Goal: Information Seeking & Learning: Learn about a topic

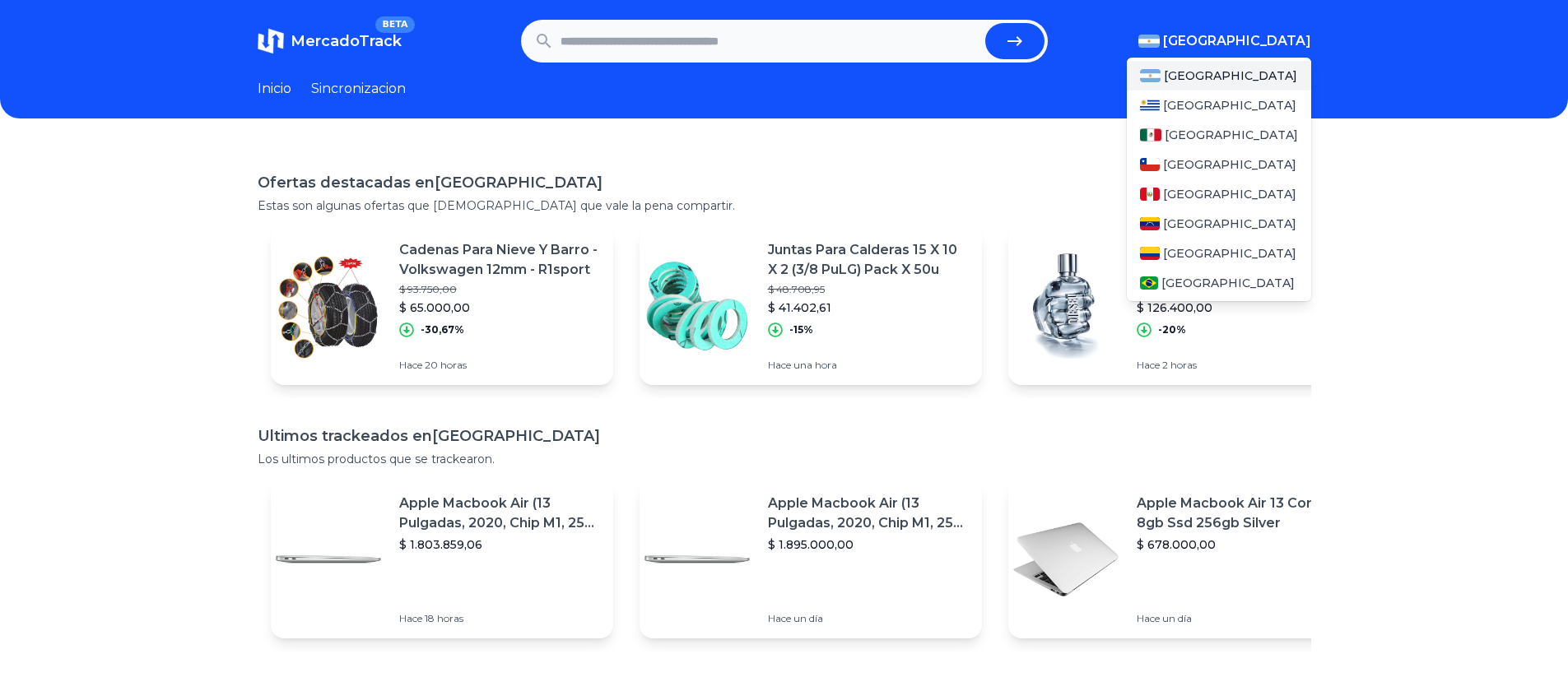
click at [1294, 46] on span "[GEOGRAPHIC_DATA]" at bounding box center [1237, 42] width 148 height 20
click at [1188, 162] on span "[GEOGRAPHIC_DATA]" at bounding box center [1230, 165] width 133 height 17
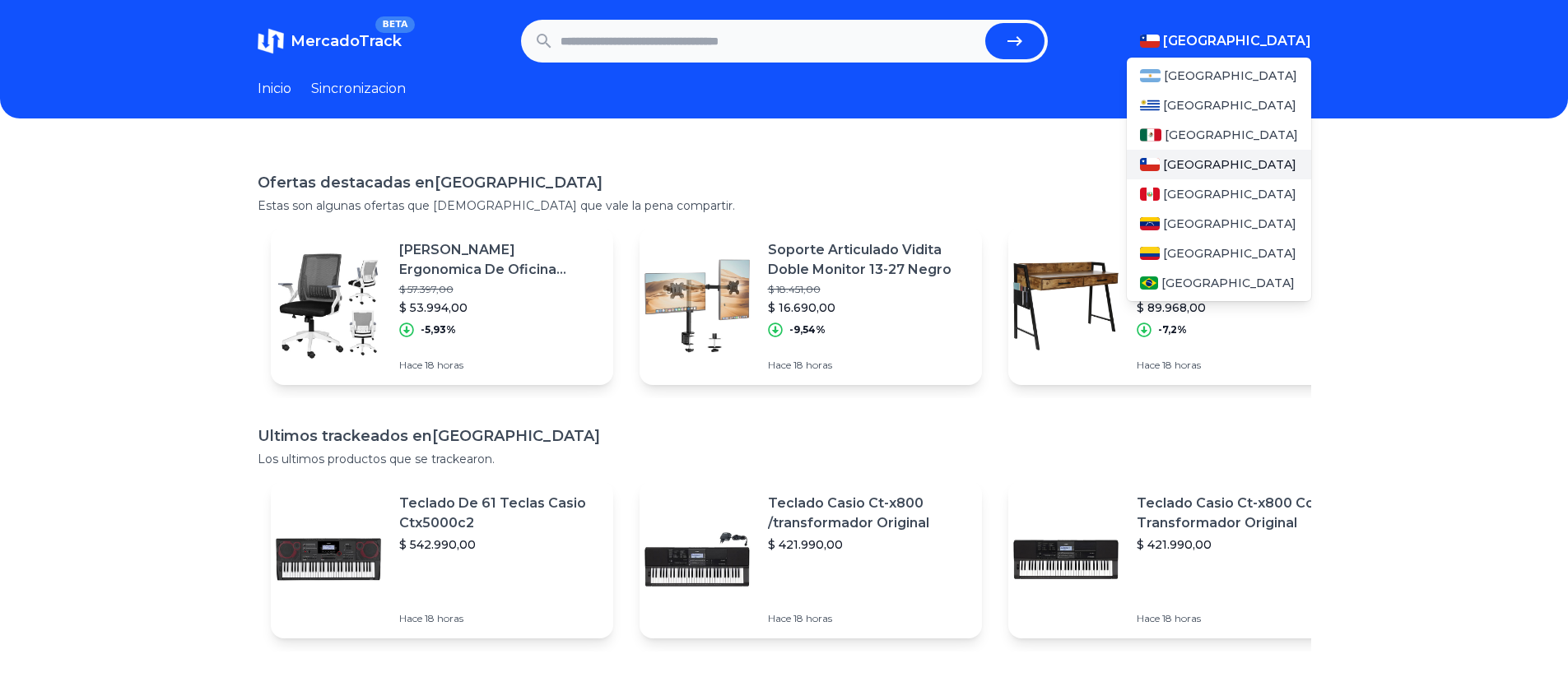
click at [1188, 170] on span "[GEOGRAPHIC_DATA]" at bounding box center [1230, 165] width 133 height 17
click at [1184, 166] on span "[GEOGRAPHIC_DATA]" at bounding box center [1230, 165] width 133 height 17
click at [1184, 165] on span "[GEOGRAPHIC_DATA]" at bounding box center [1230, 165] width 133 height 17
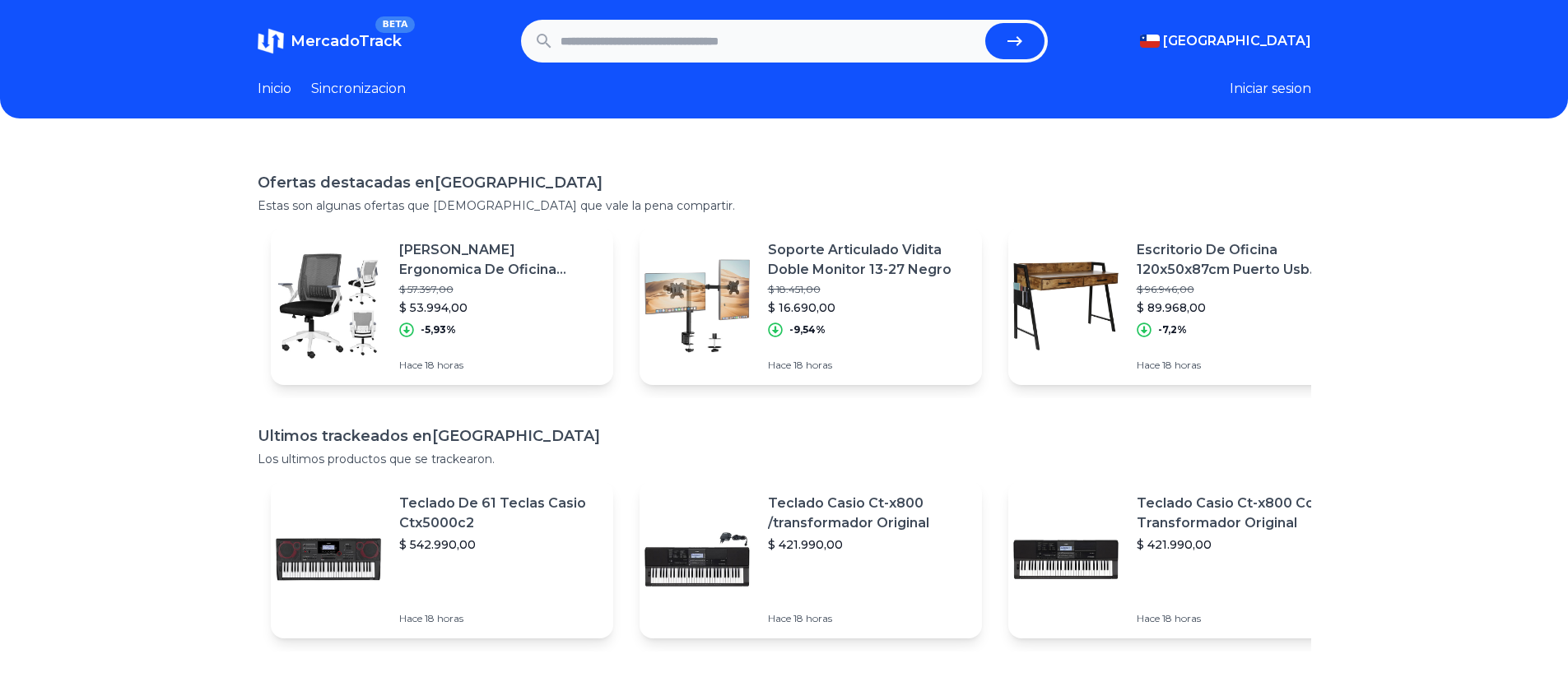
click at [366, 89] on link "Sincronizacion" at bounding box center [358, 89] width 94 height 20
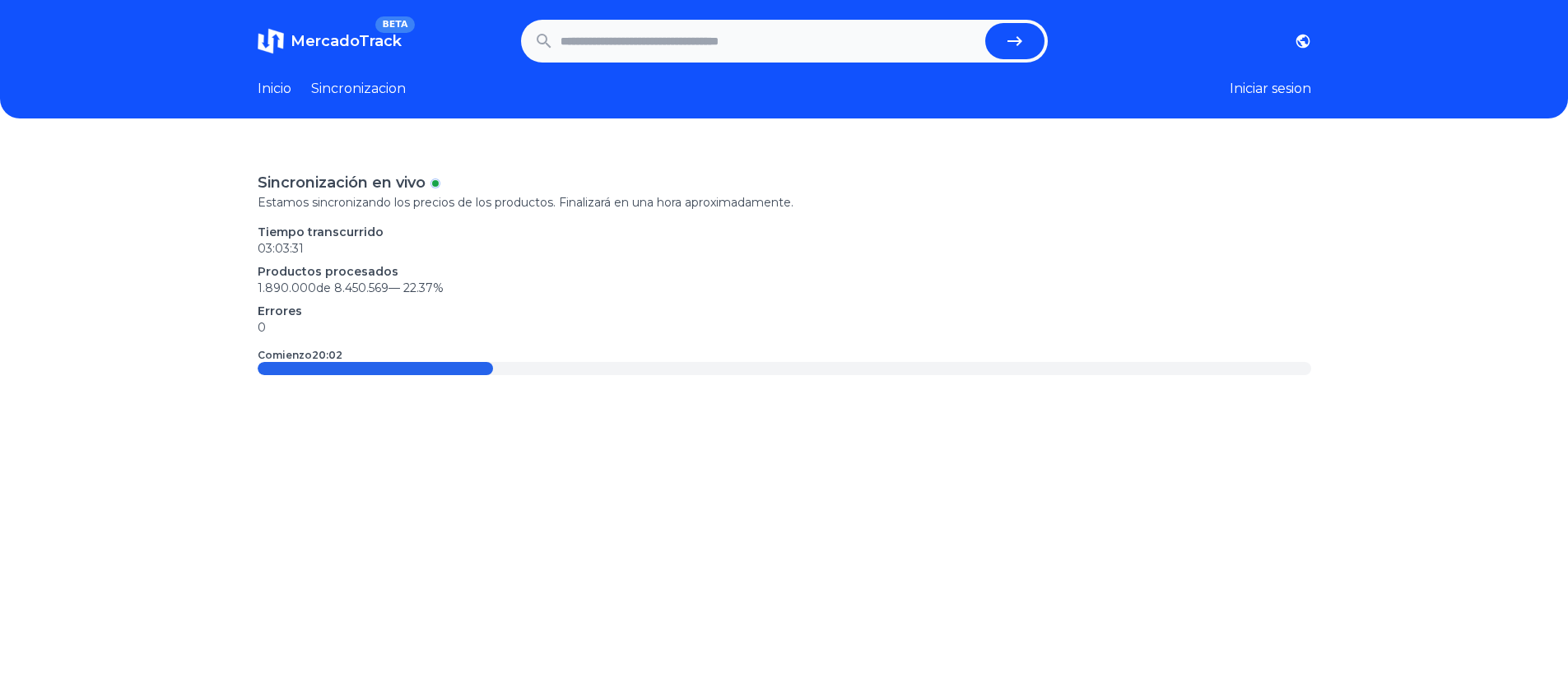
click at [614, 41] on input "text" at bounding box center [770, 41] width 419 height 37
type input "*****"
click at [986, 23] on button "submit" at bounding box center [1016, 41] width 60 height 37
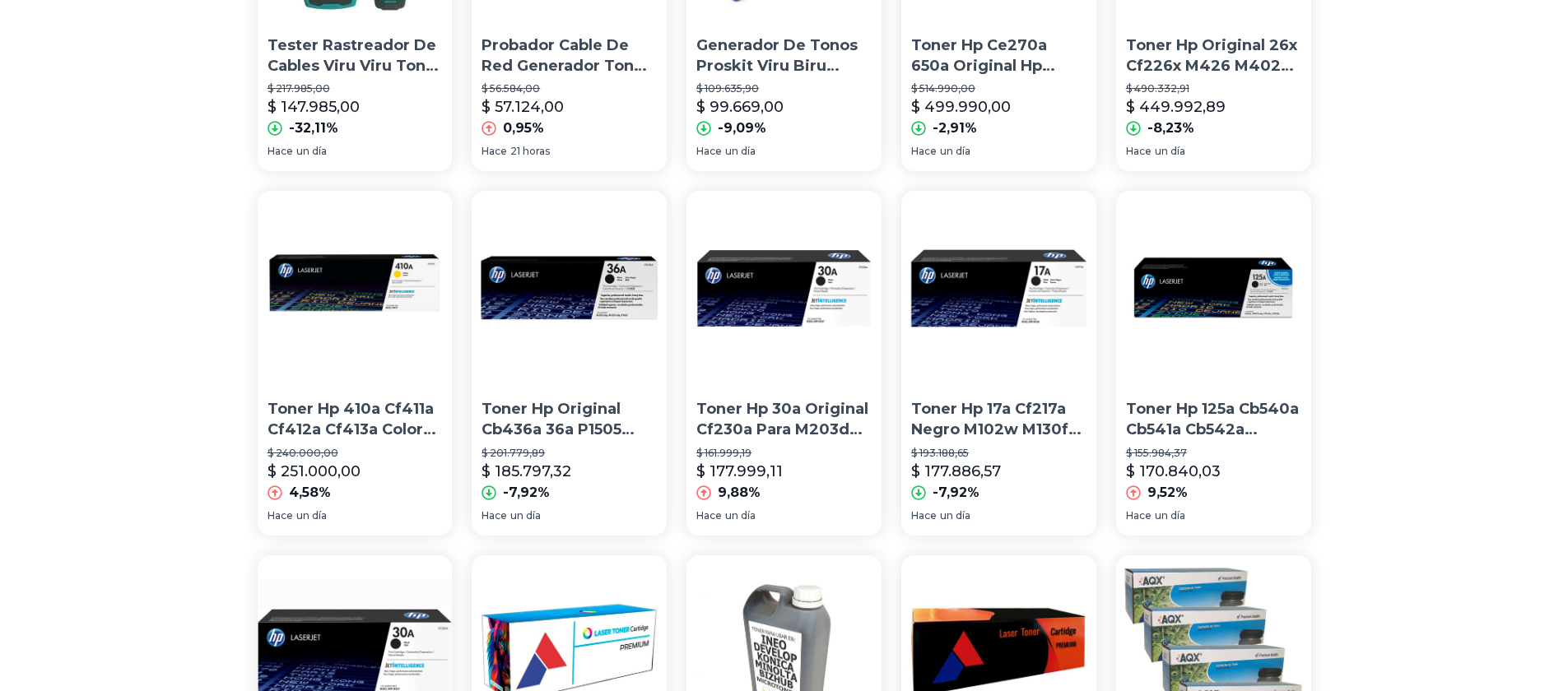
scroll to position [792, 0]
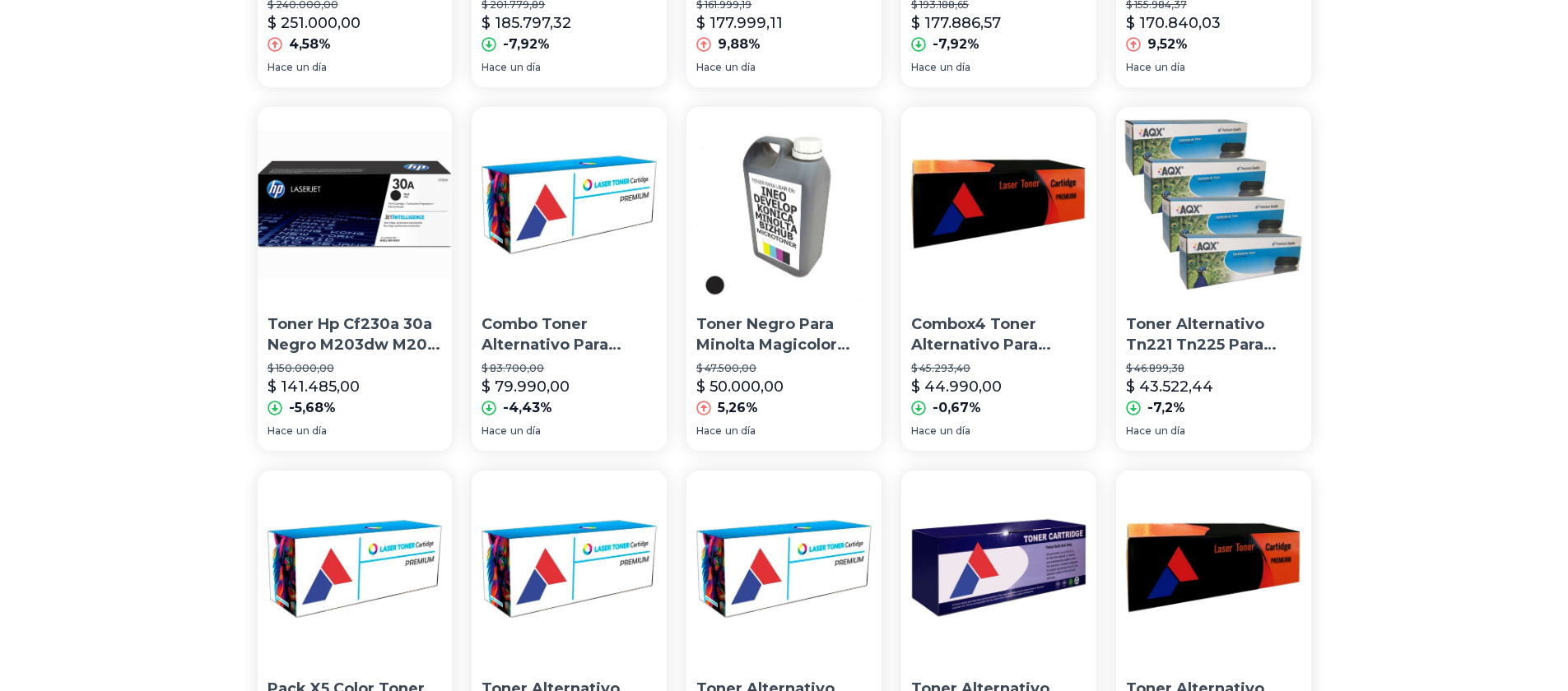
click at [552, 334] on p "Combo Toner Alternativo Para Samsung 404 C430w C480w Packx4" at bounding box center [569, 335] width 176 height 42
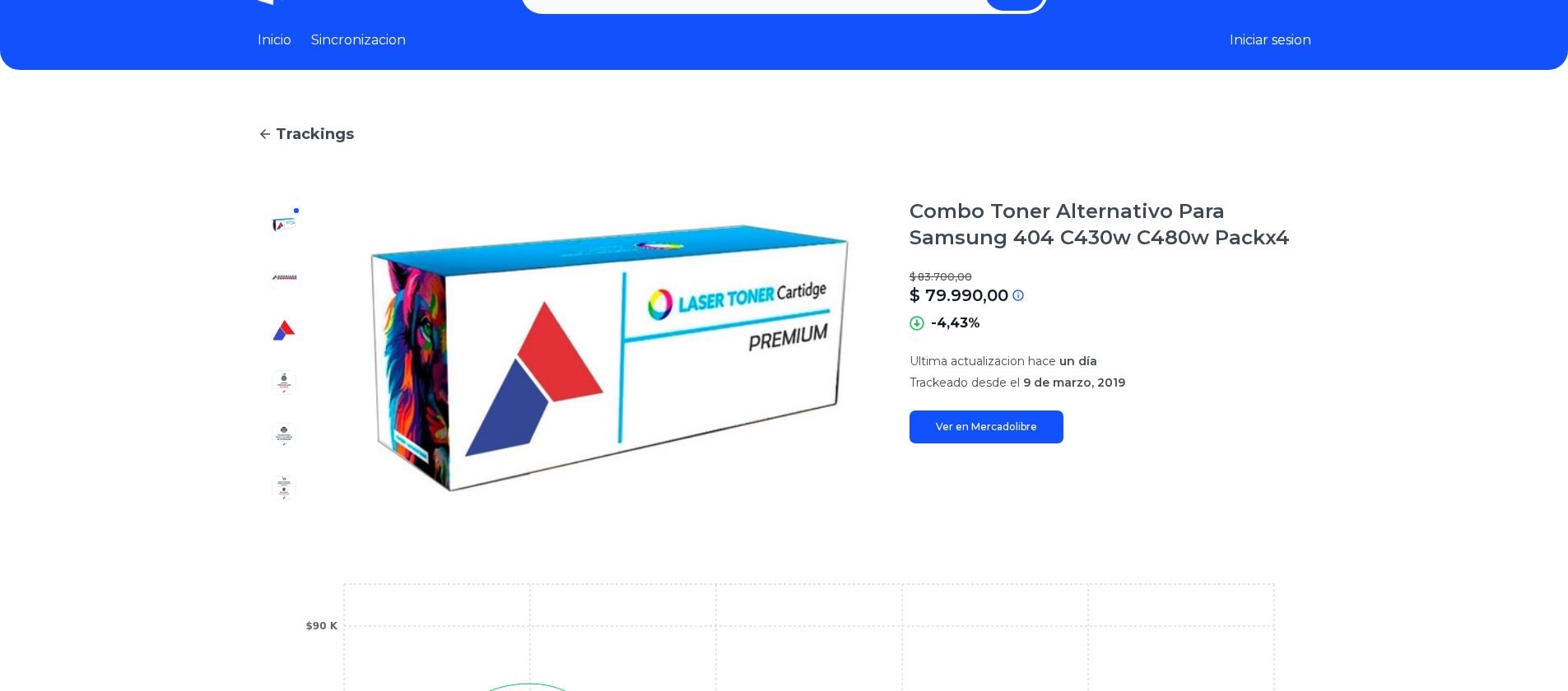
scroll to position [50, 0]
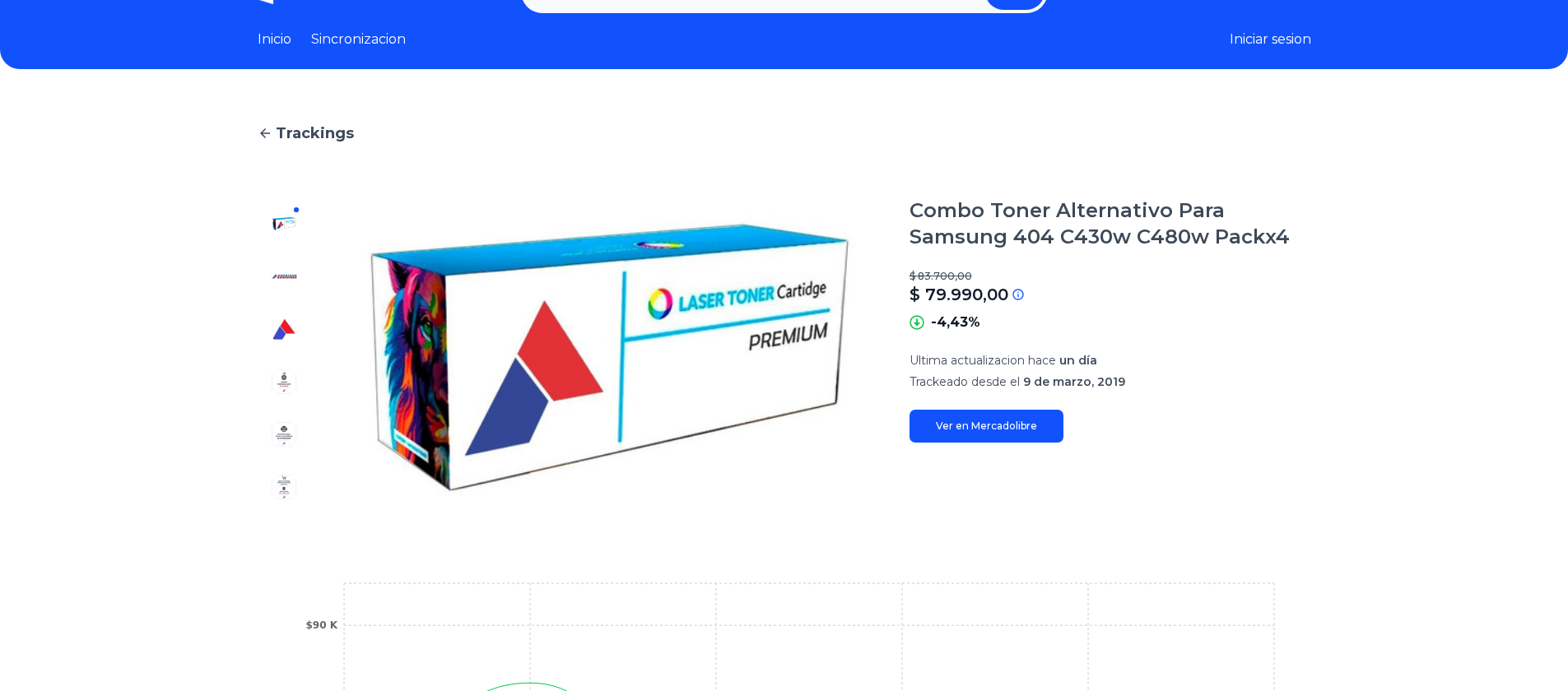
type input "*****"
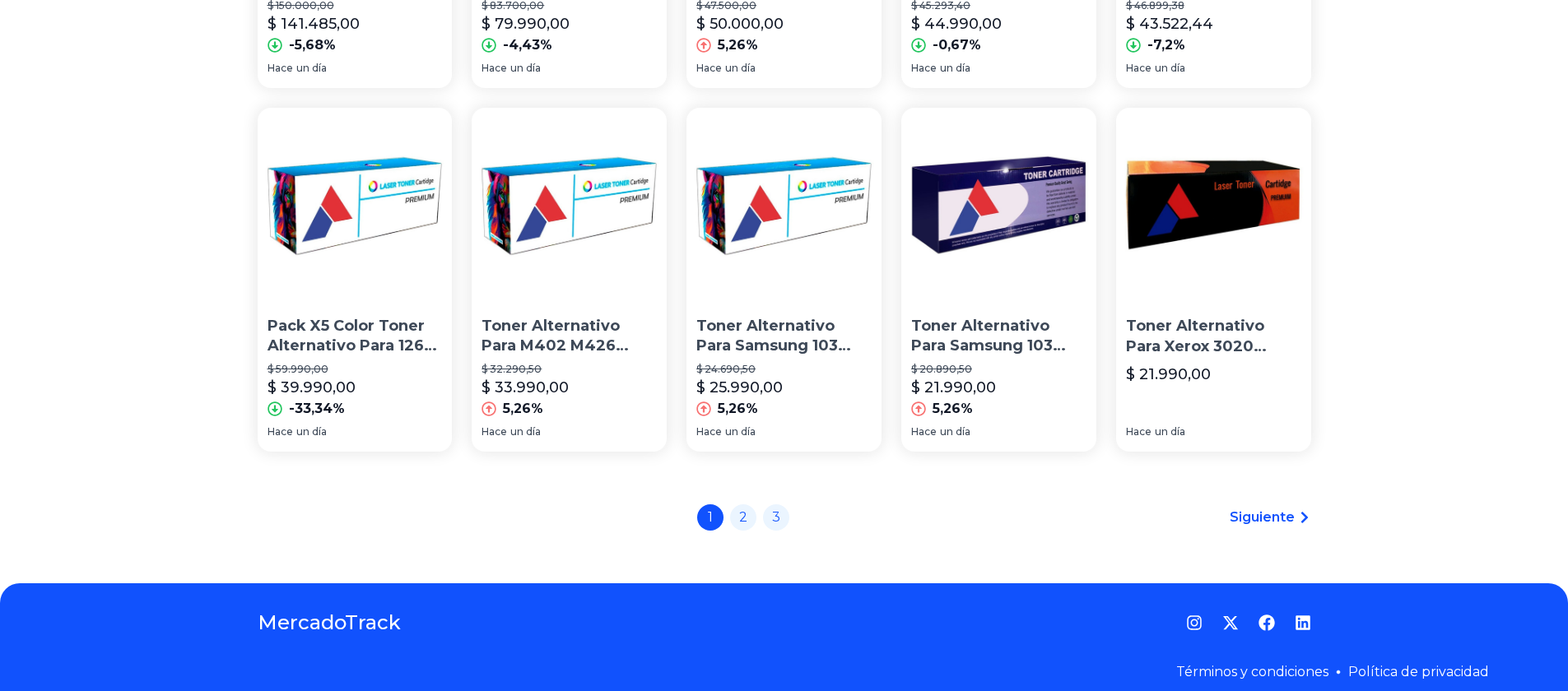
scroll to position [1172, 0]
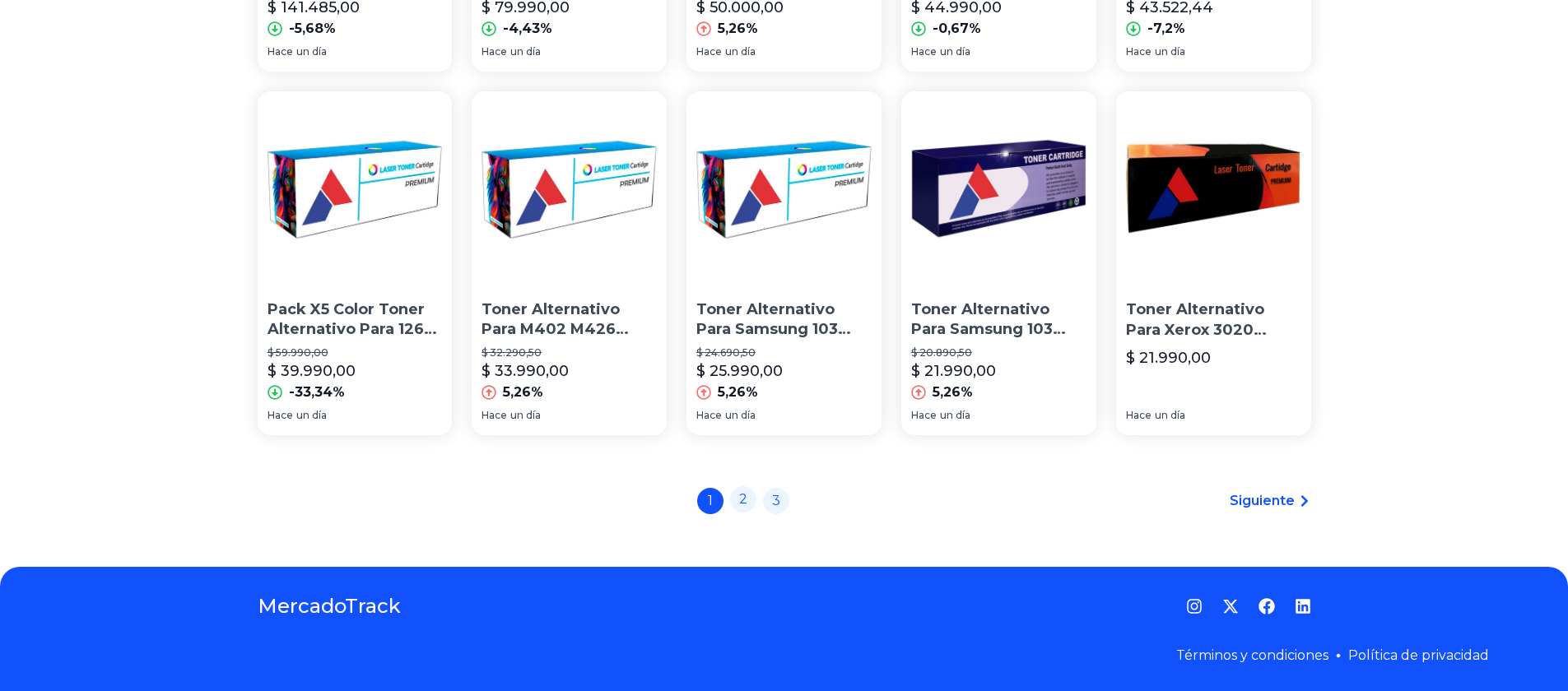
click at [744, 499] on link "2" at bounding box center [743, 500] width 27 height 27
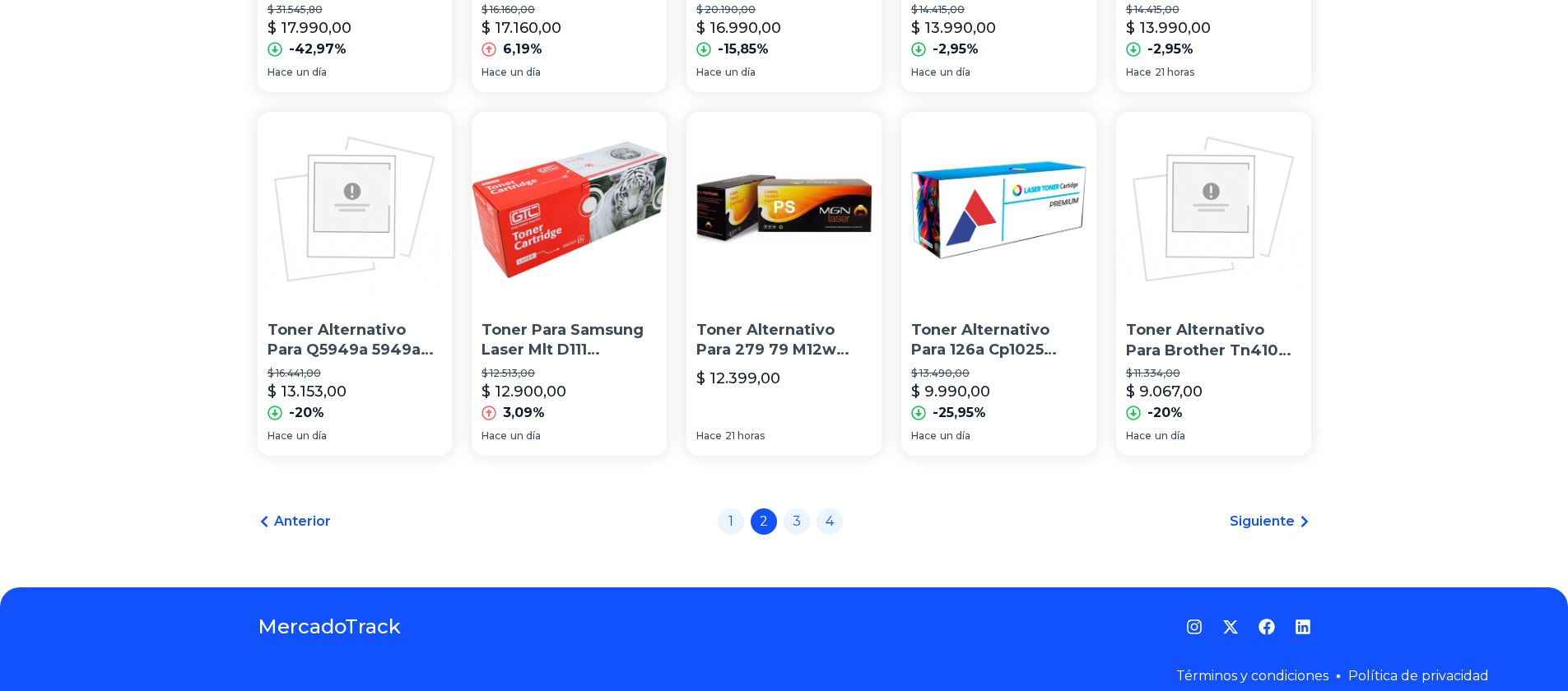
scroll to position [1158, 0]
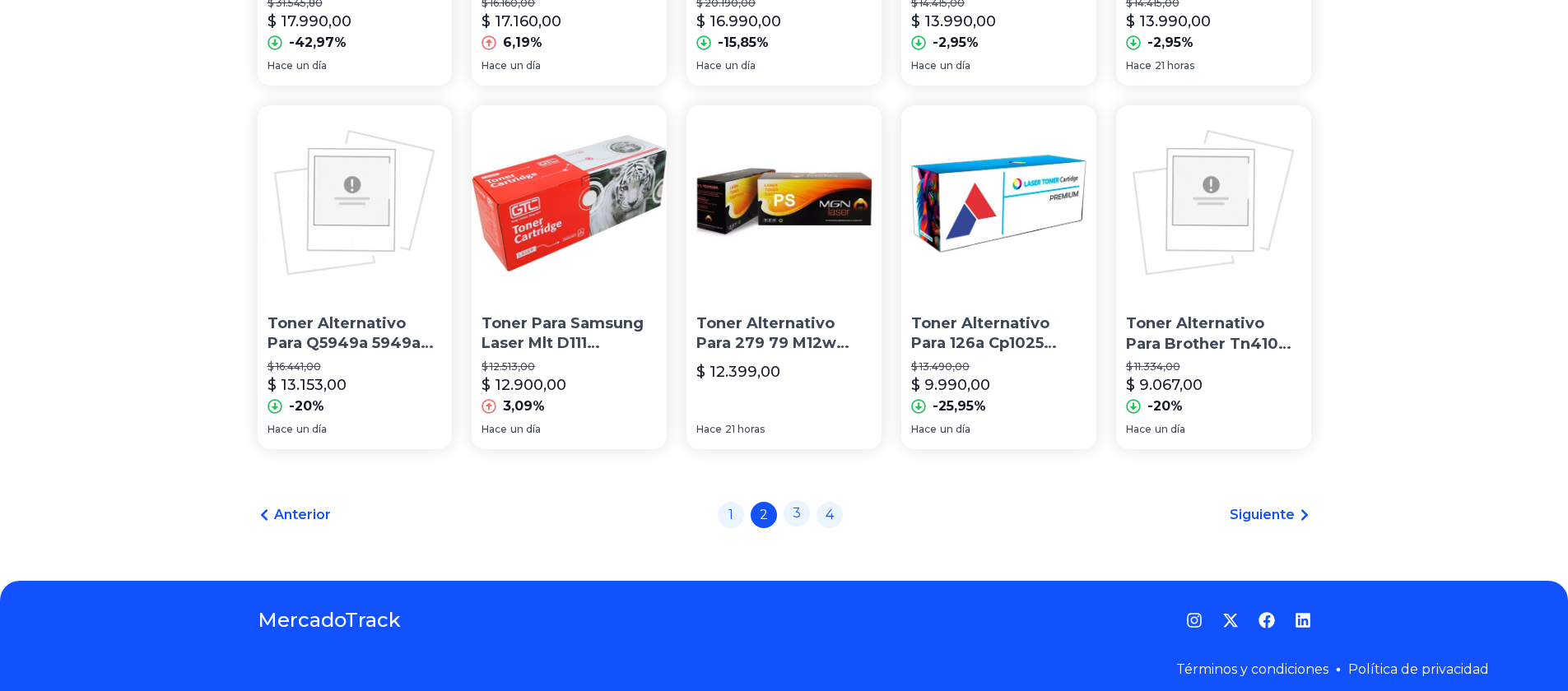
click at [802, 513] on link "3" at bounding box center [796, 514] width 27 height 27
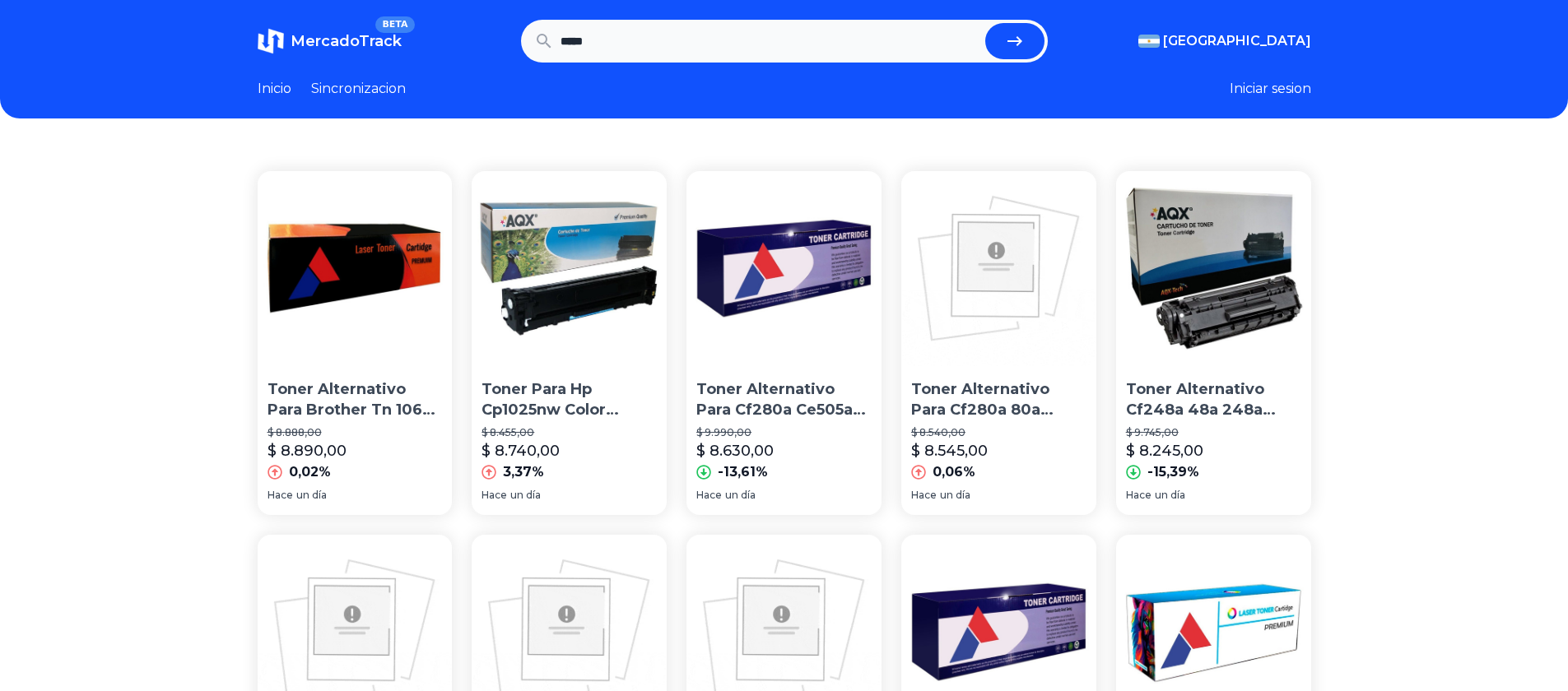
click at [352, 397] on p "Toner Alternativo Para Brother Tn 1060 1200/1212/1617 Tn1060" at bounding box center [355, 401] width 176 height 42
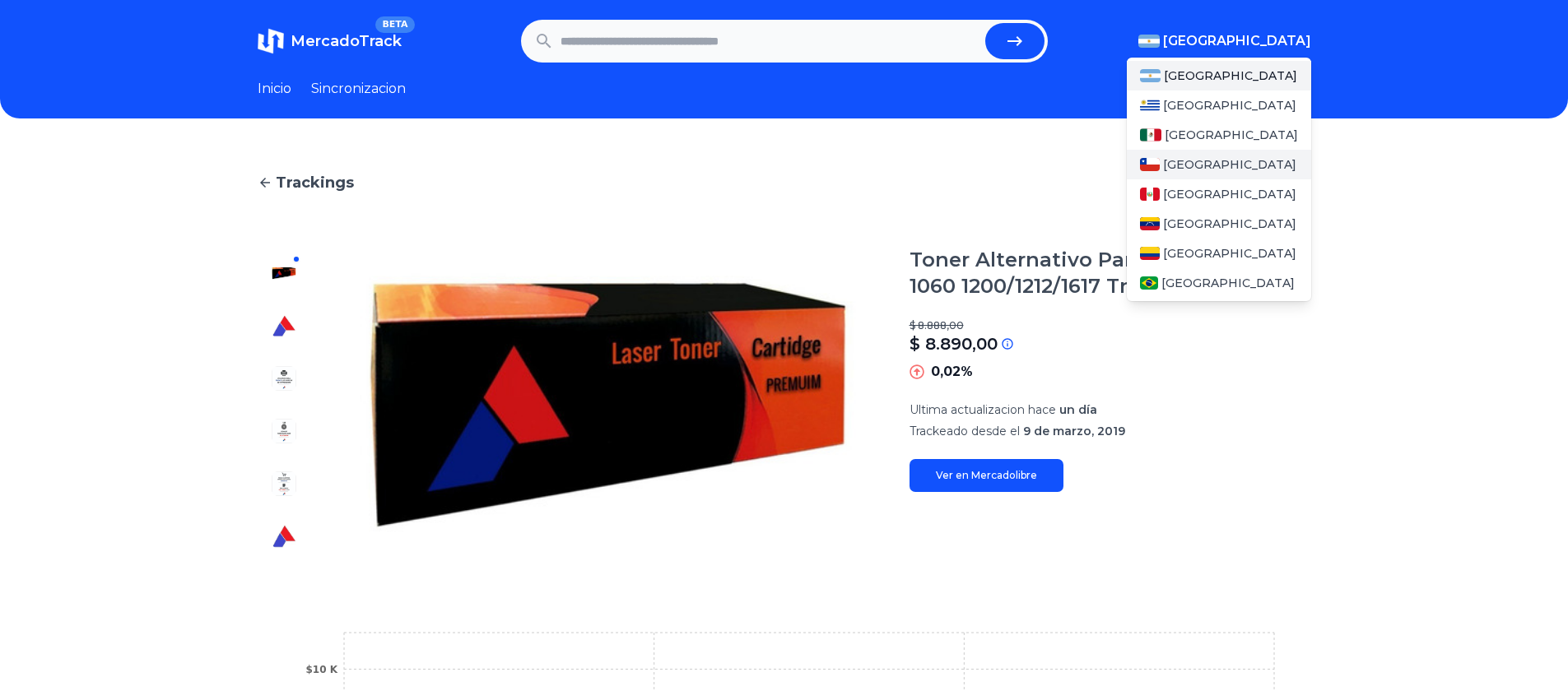
click at [1167, 168] on div "[GEOGRAPHIC_DATA]" at bounding box center [1219, 165] width 184 height 30
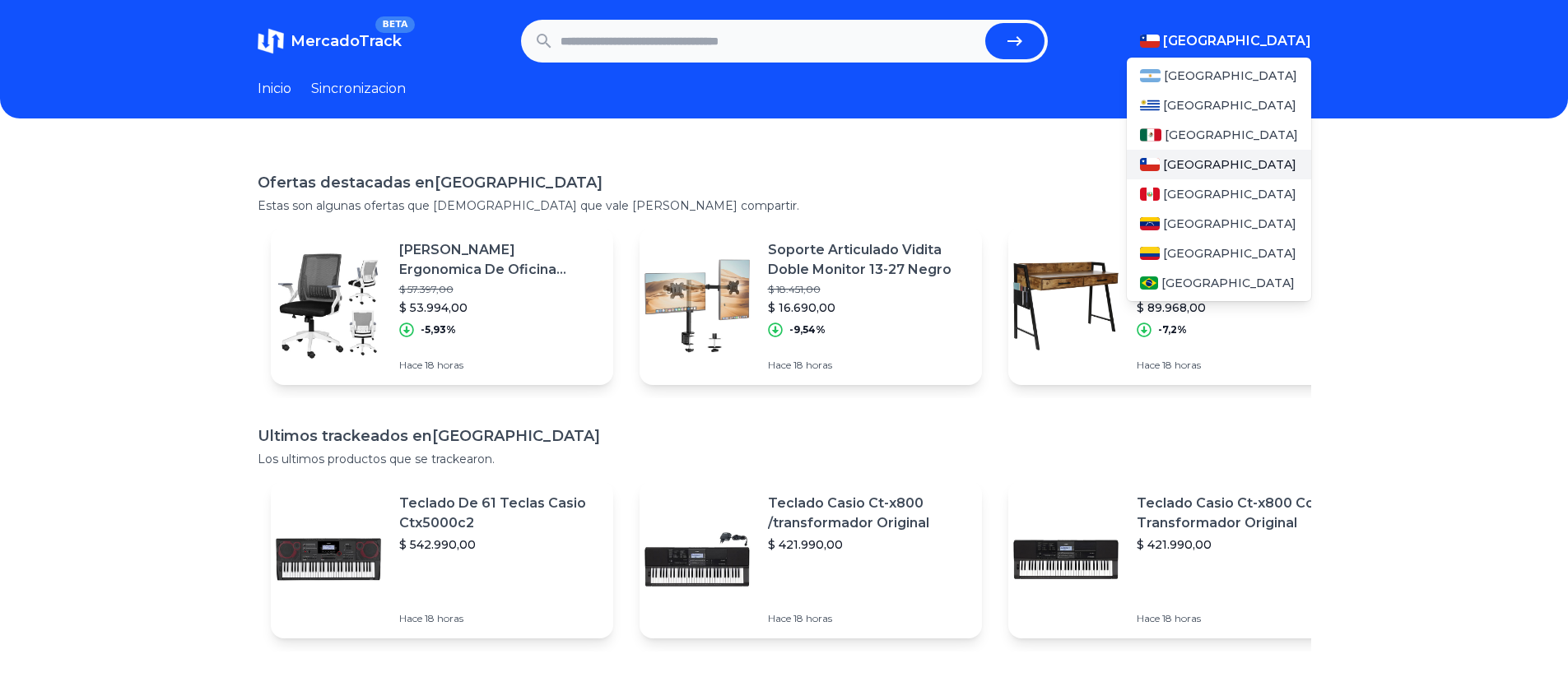
click at [1178, 165] on span "[GEOGRAPHIC_DATA]" at bounding box center [1230, 165] width 133 height 17
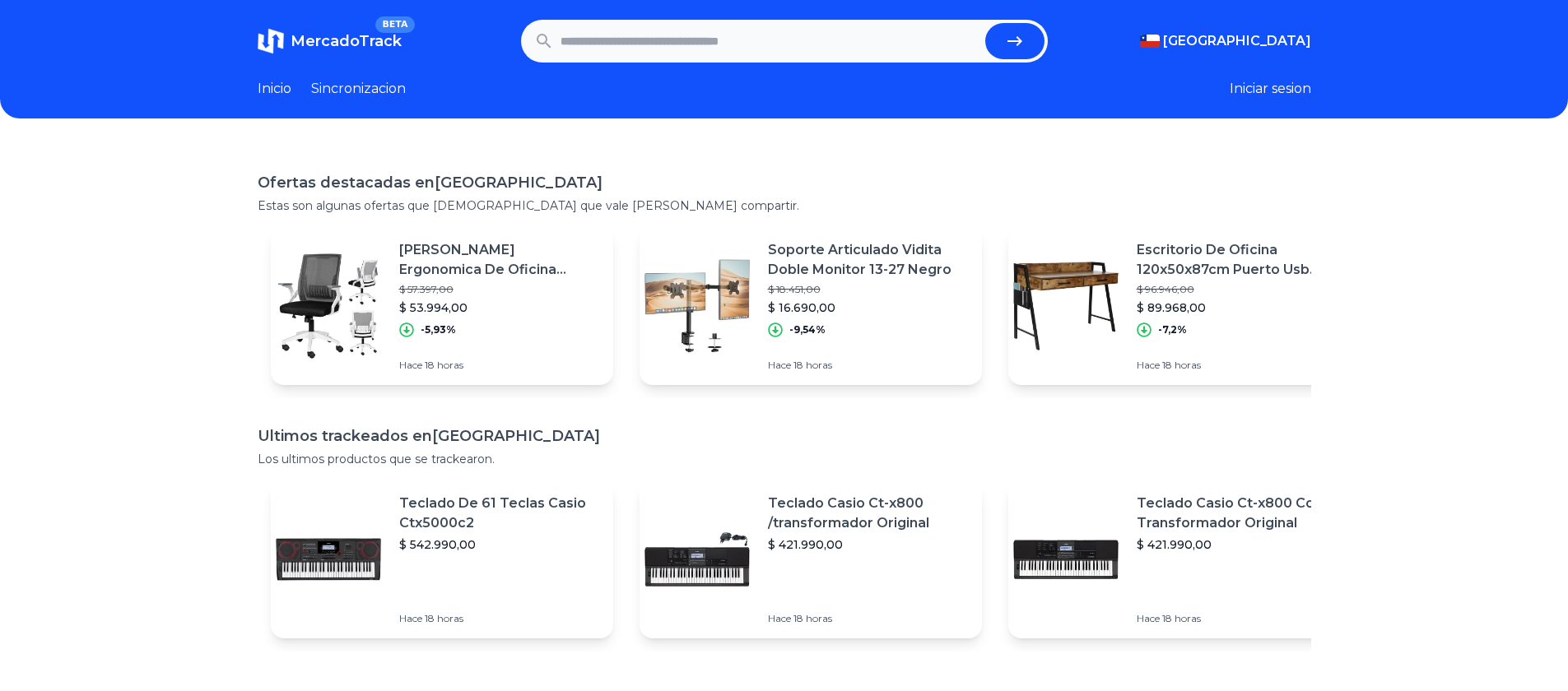
click at [822, 27] on input "text" at bounding box center [770, 41] width 419 height 37
type input "*****"
click at [986, 23] on button "submit" at bounding box center [1016, 41] width 60 height 37
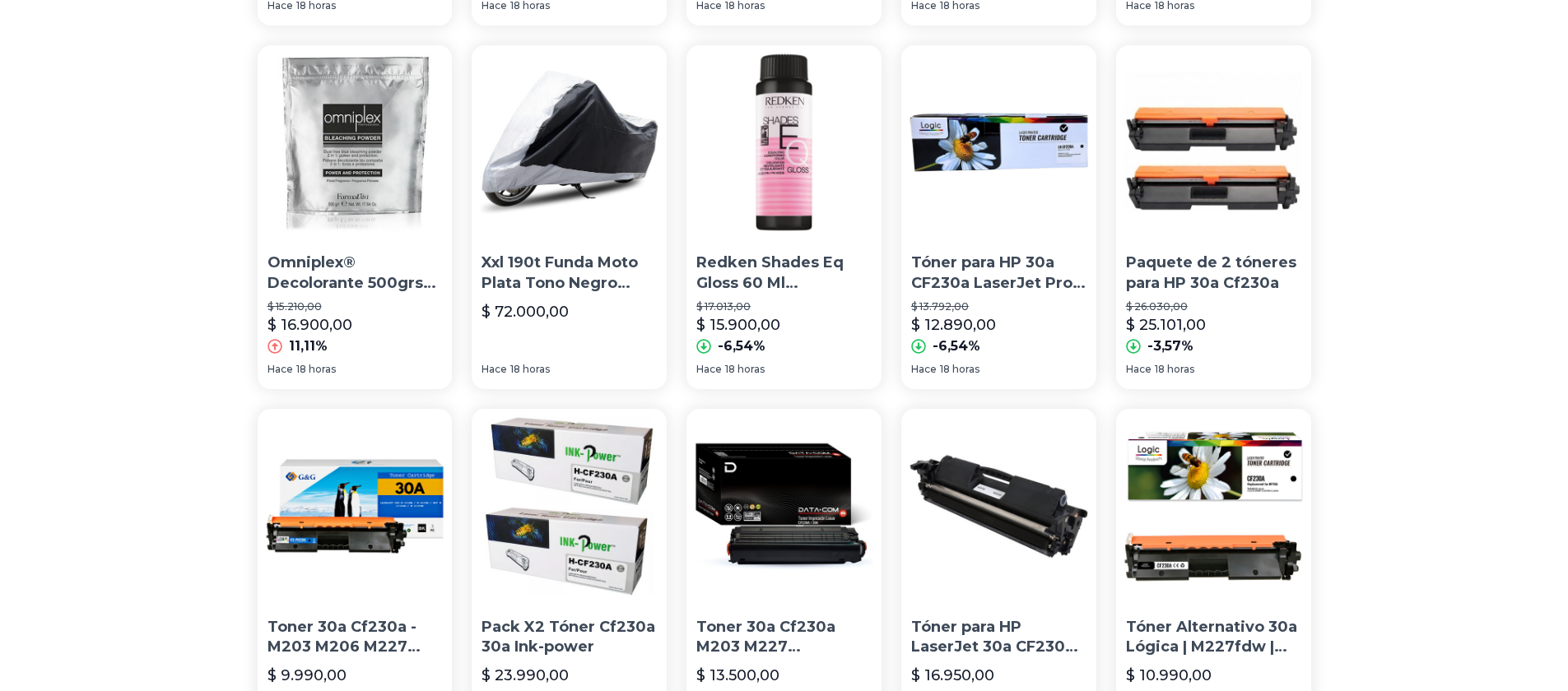
scroll to position [1140, 0]
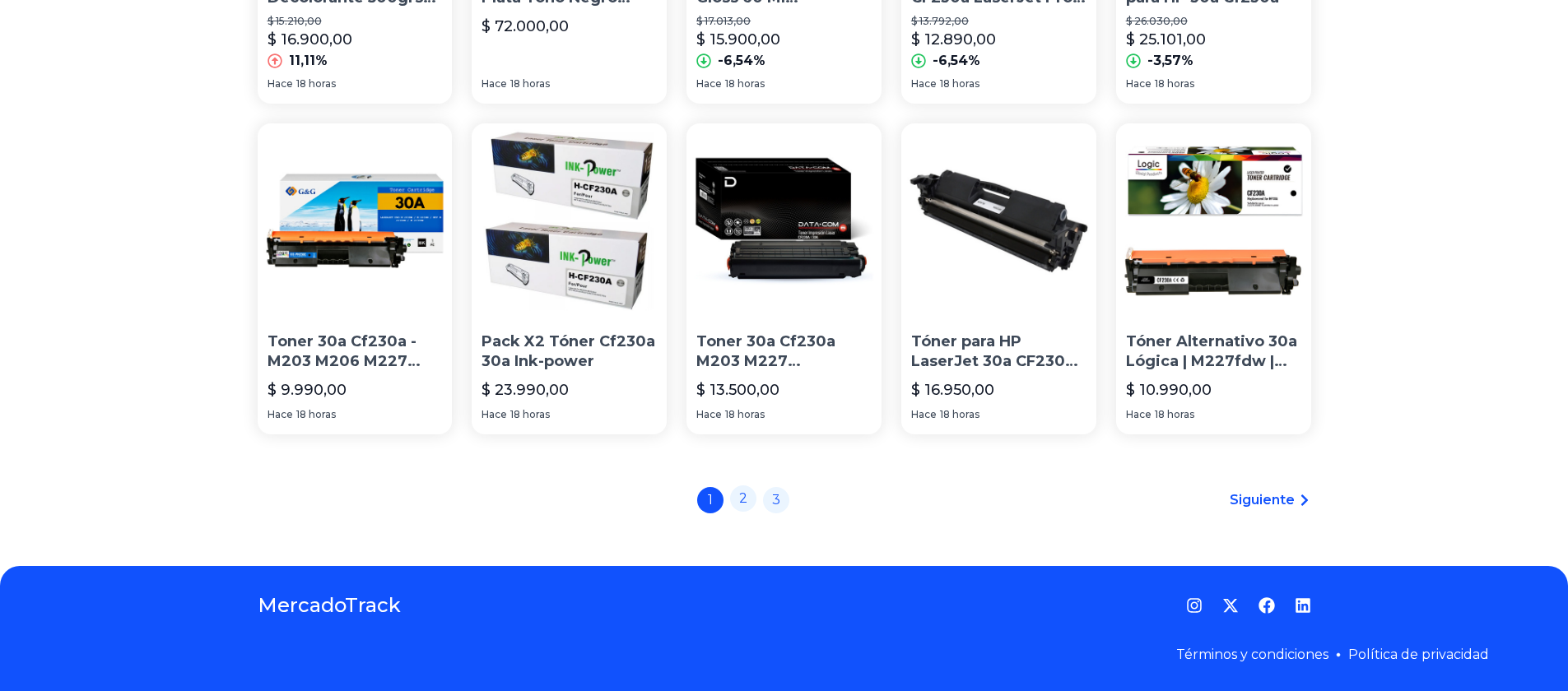
click at [754, 501] on link "2" at bounding box center [743, 499] width 27 height 27
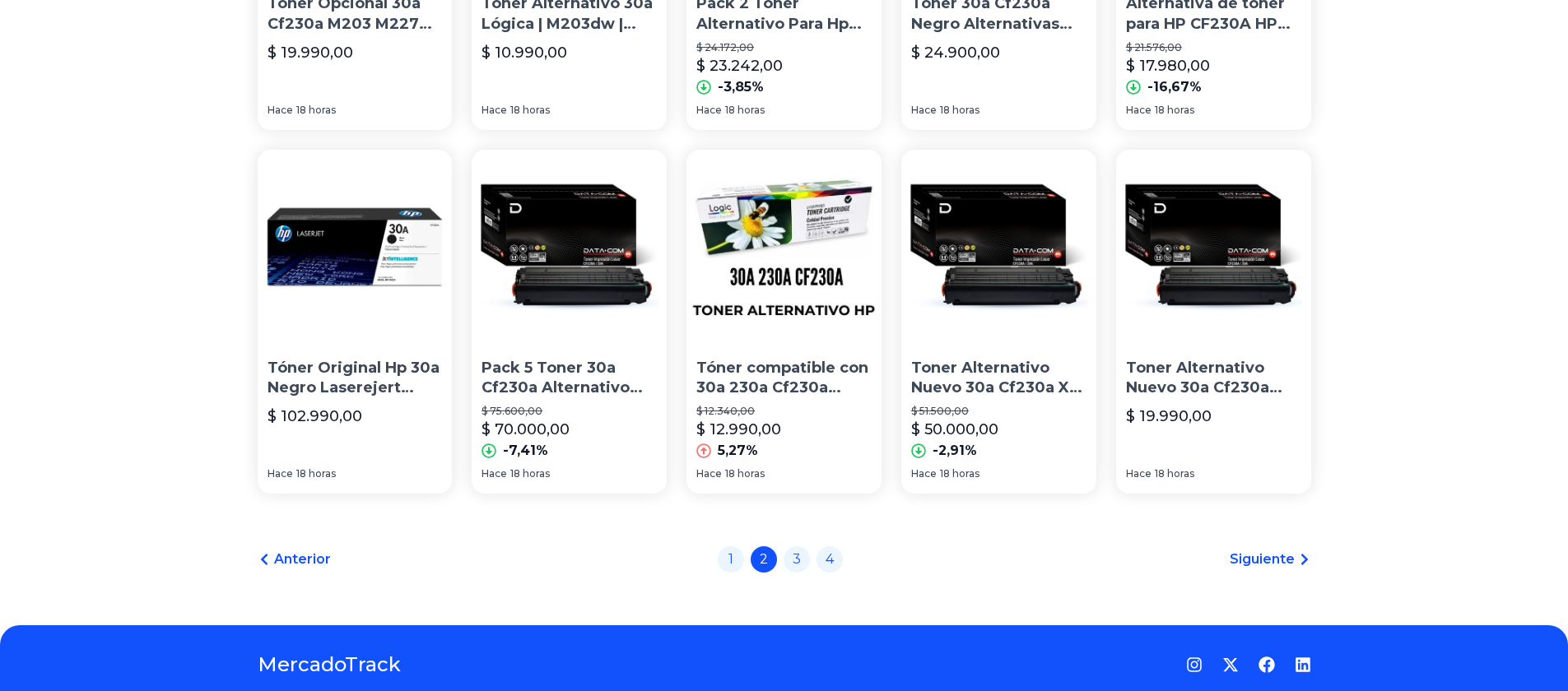
scroll to position [1085, 0]
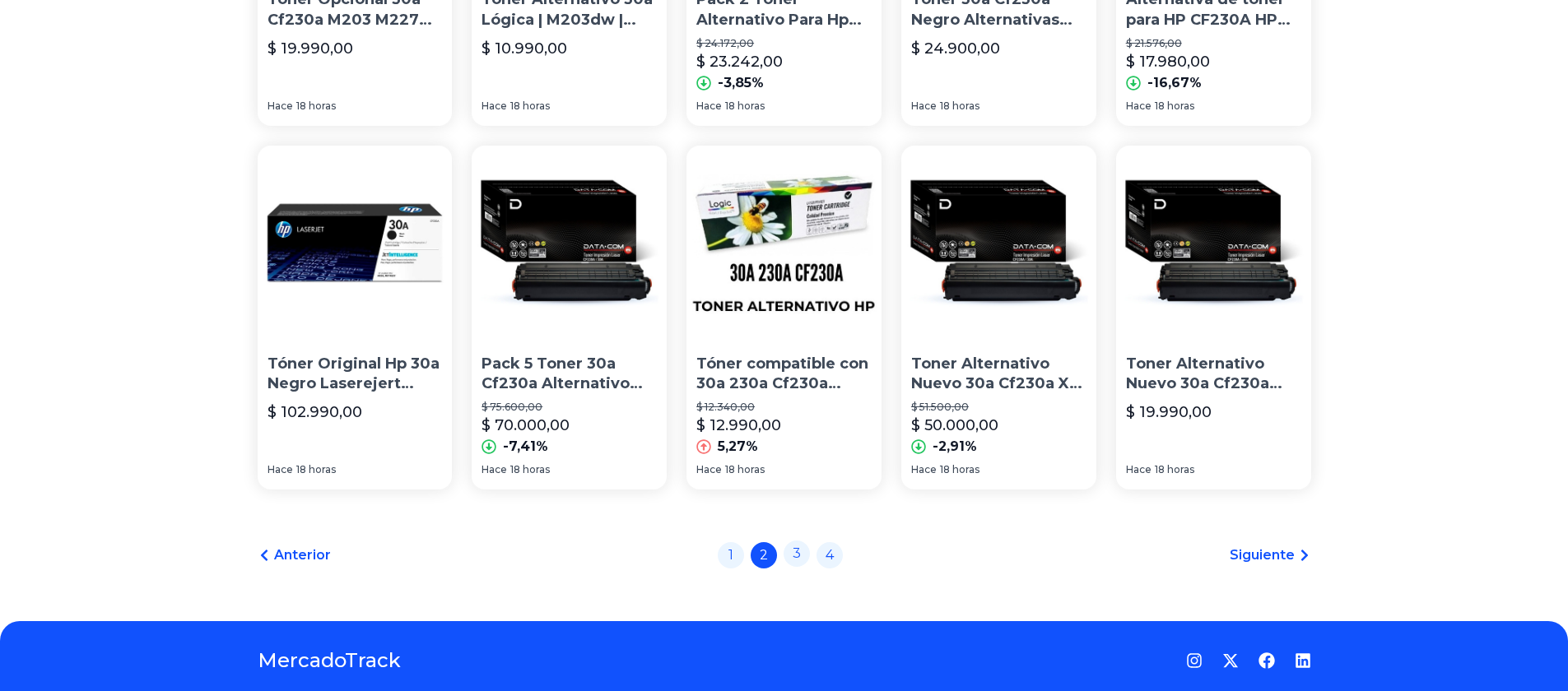
click at [806, 557] on link "3" at bounding box center [796, 553] width 27 height 27
